Goal: Task Accomplishment & Management: Manage account settings

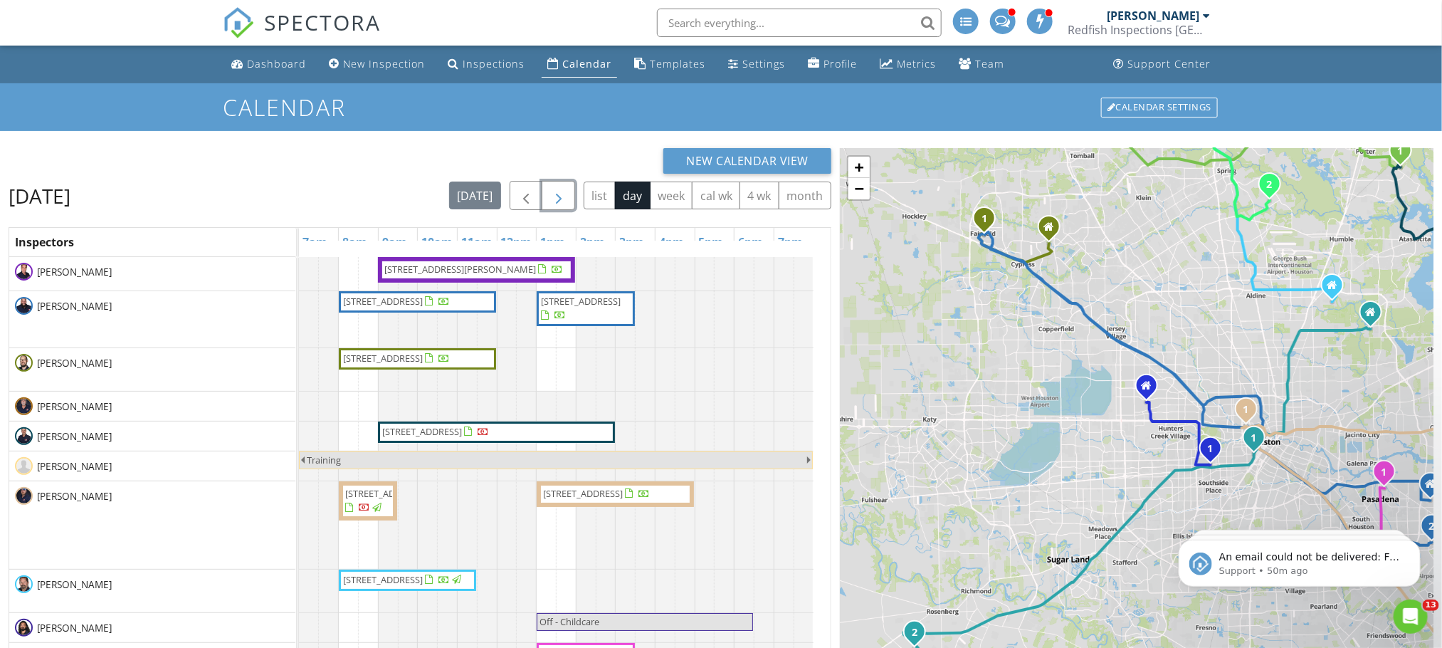
click at [547, 208] on button "button" at bounding box center [558, 195] width 33 height 29
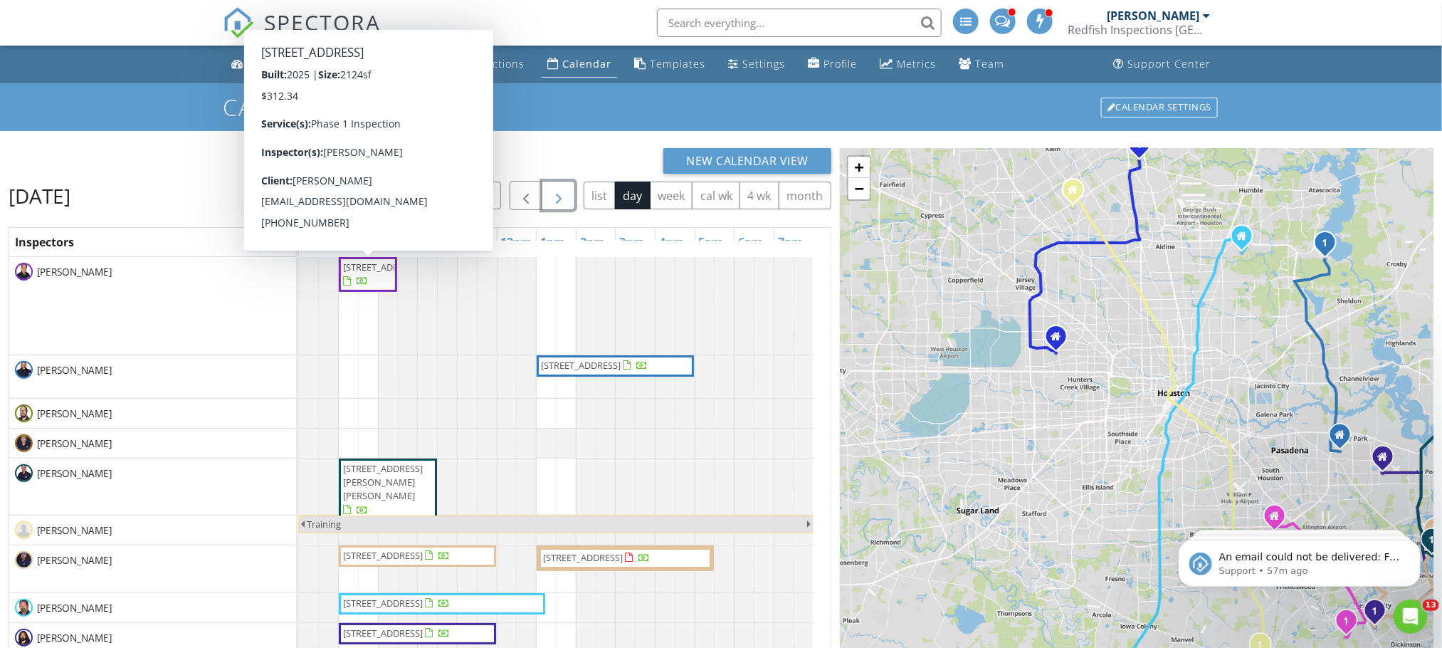
click at [379, 273] on span "18215 Mahogany Timber Dr, Tomball 77377" at bounding box center [383, 267] width 80 height 13
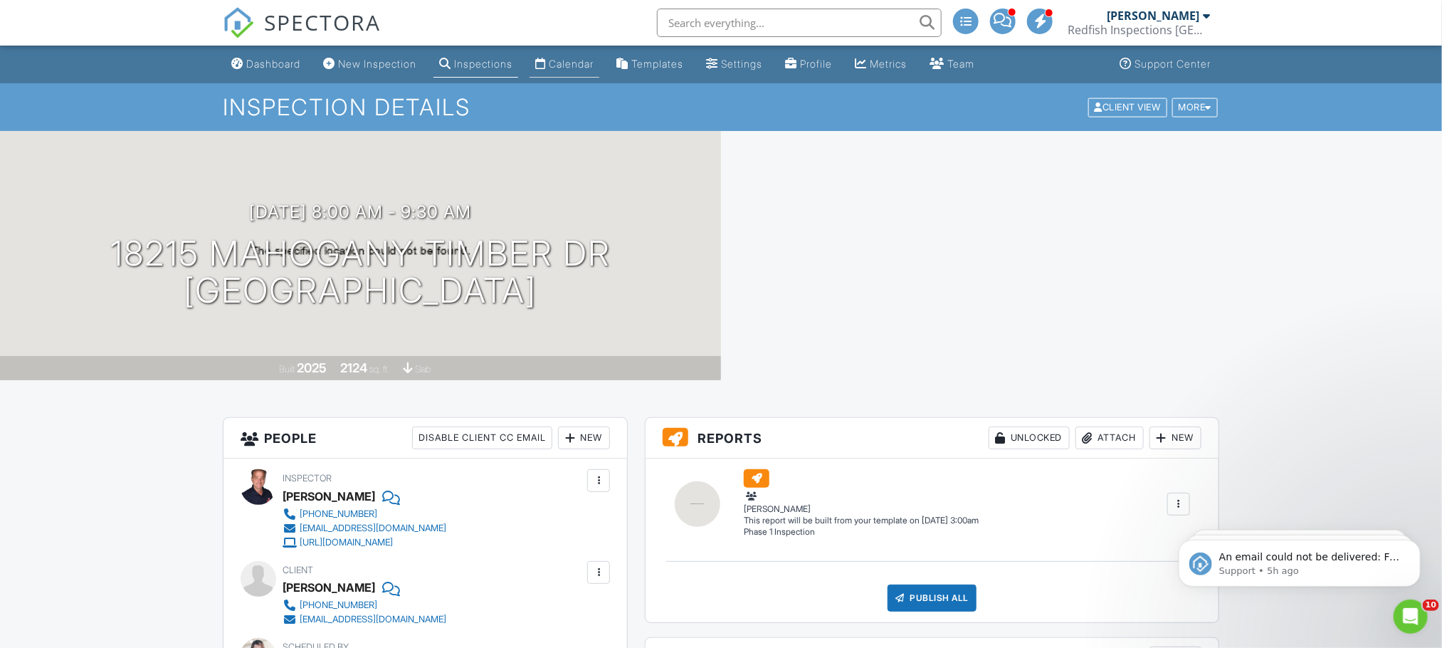
click at [589, 60] on div "Calendar" at bounding box center [571, 64] width 45 height 12
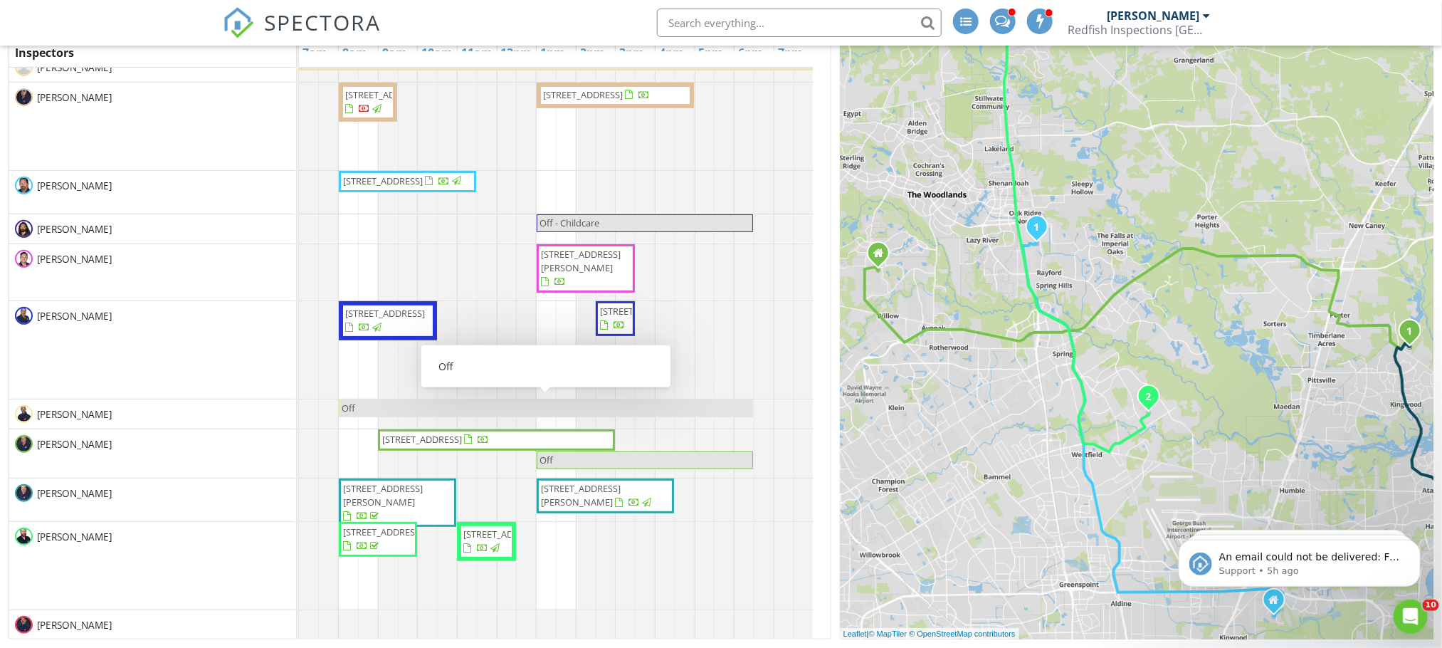
click at [453, 409] on span "Off" at bounding box center [545, 408] width 411 height 14
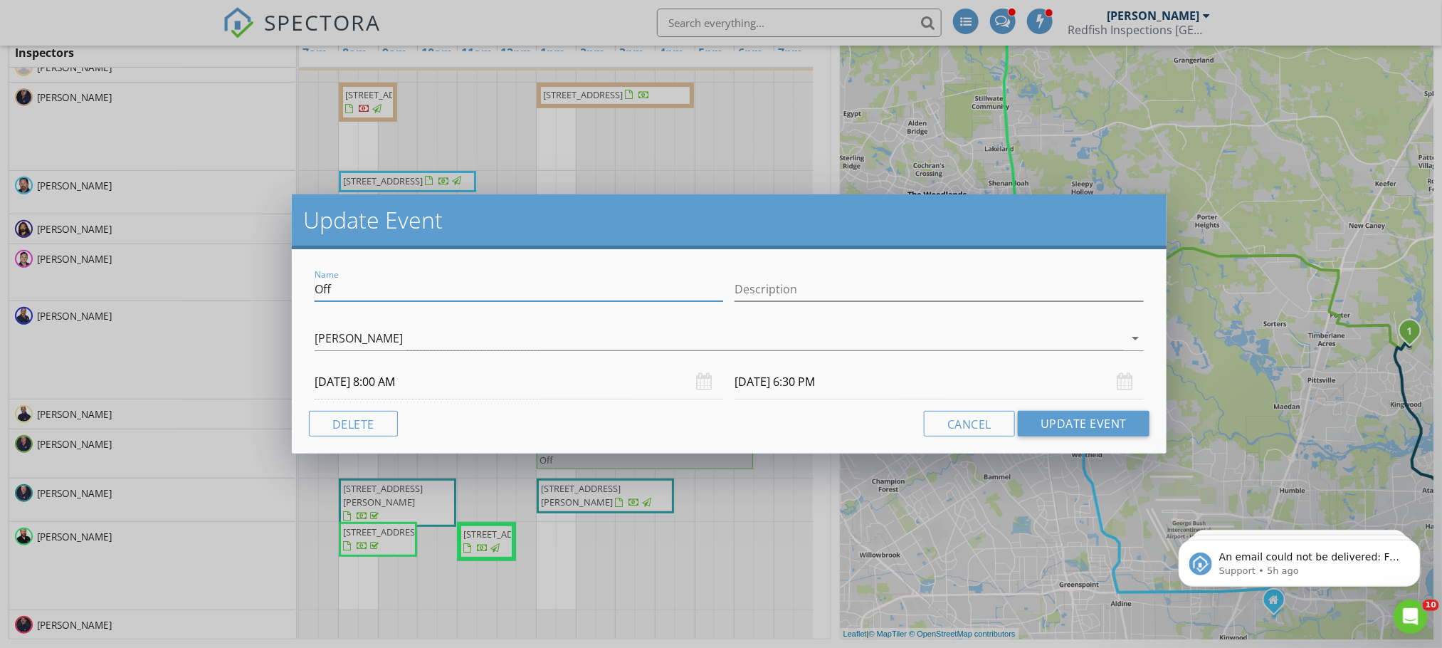
click at [408, 288] on input "Off" at bounding box center [519, 289] width 409 height 23
type input "Off - Sick"
click at [799, 278] on input "Description" at bounding box center [939, 289] width 409 height 23
type input "Approved by Nick"
click at [1063, 430] on button "Update Event" at bounding box center [1084, 424] width 132 height 26
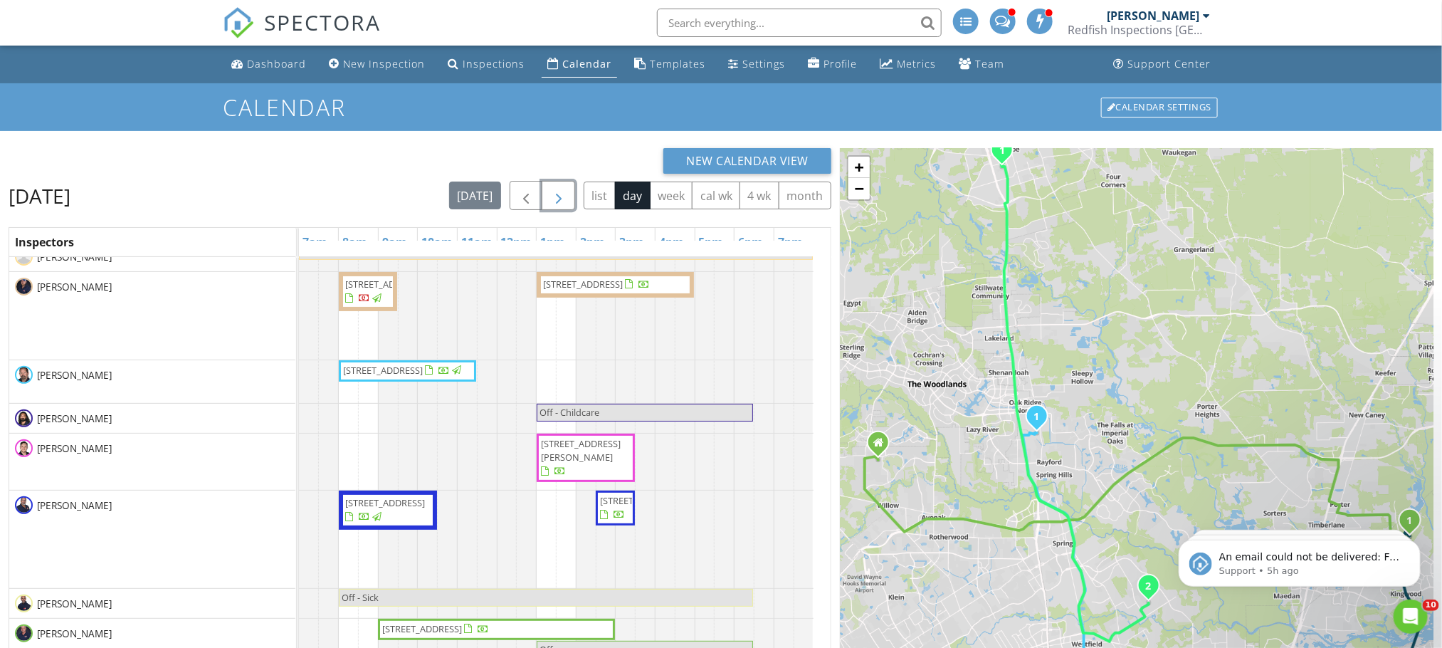
click at [555, 199] on span "button" at bounding box center [558, 195] width 17 height 17
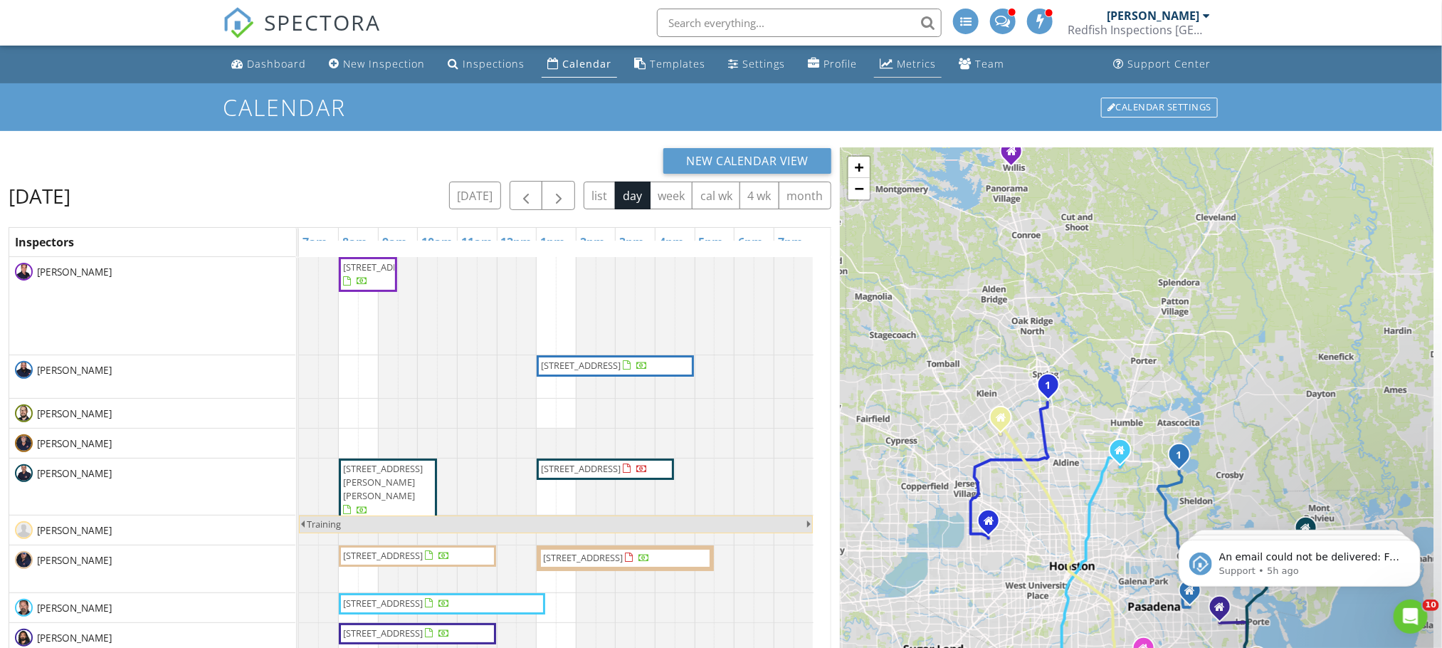
click at [897, 69] on div "Metrics" at bounding box center [916, 64] width 39 height 14
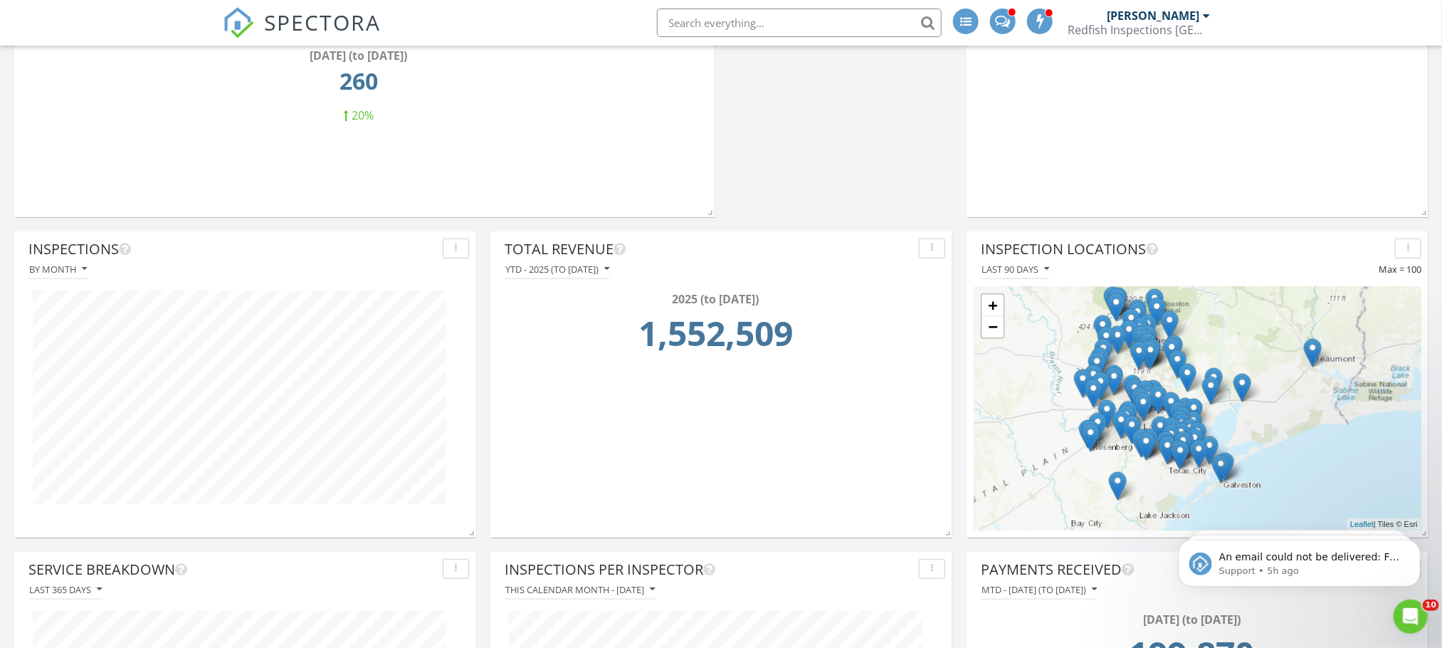
scroll to position [320, 0]
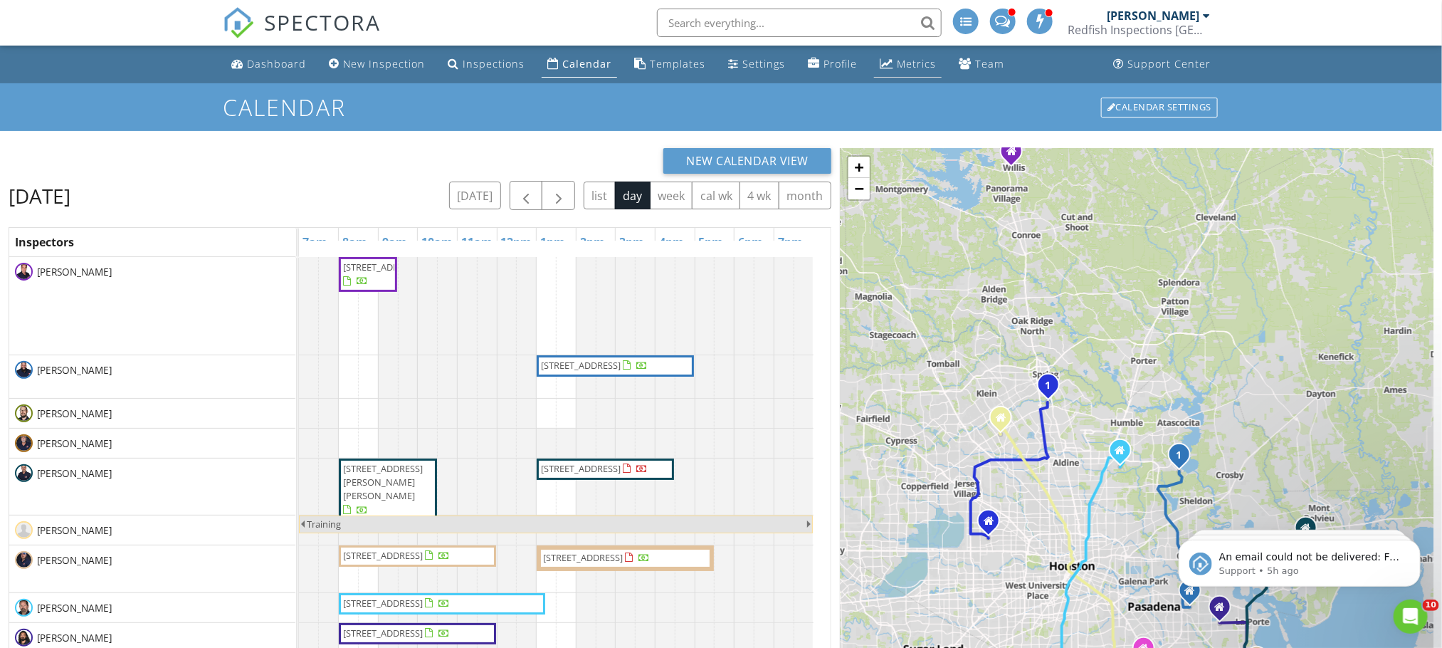
click at [900, 58] on div "Metrics" at bounding box center [916, 64] width 39 height 14
